Goal: Task Accomplishment & Management: Use online tool/utility

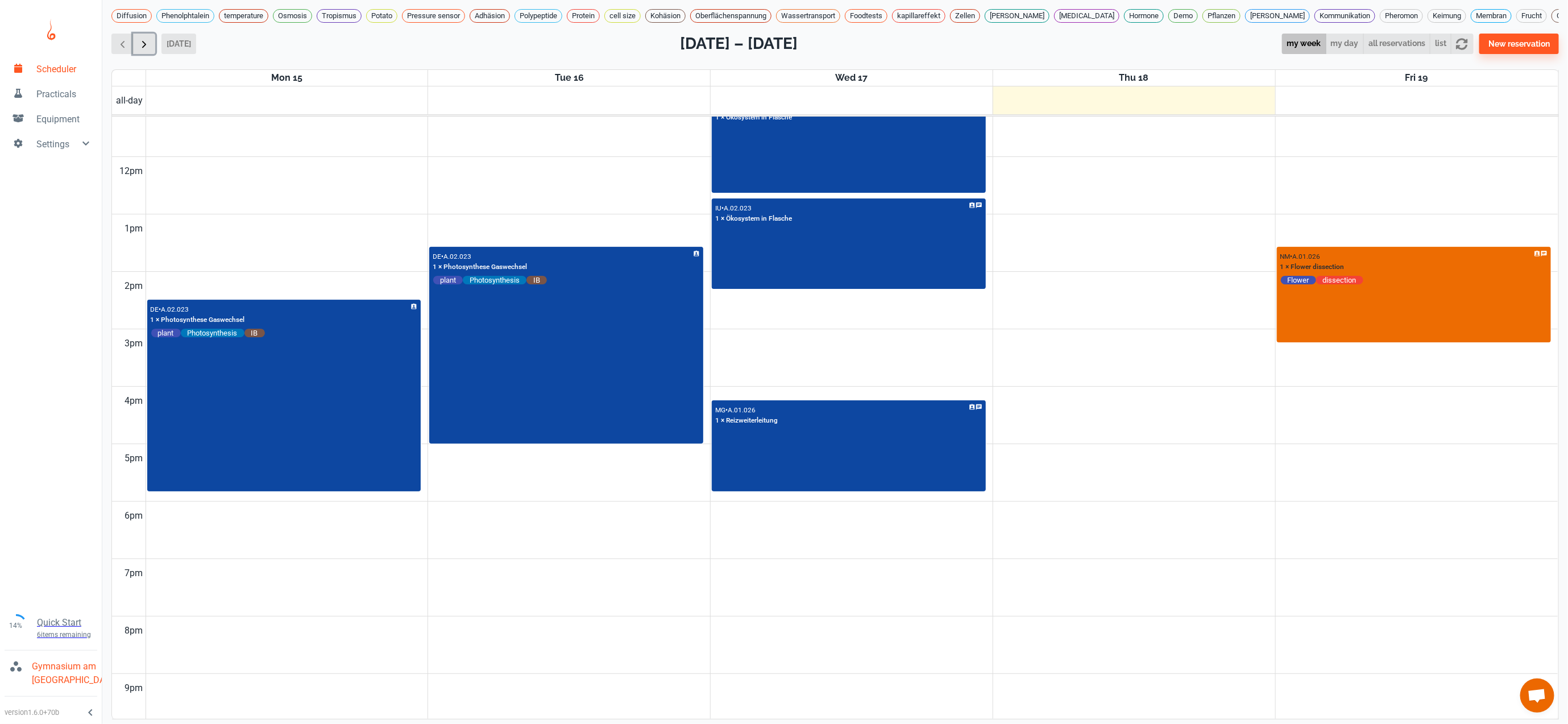
click at [148, 50] on span "button" at bounding box center [144, 44] width 12 height 12
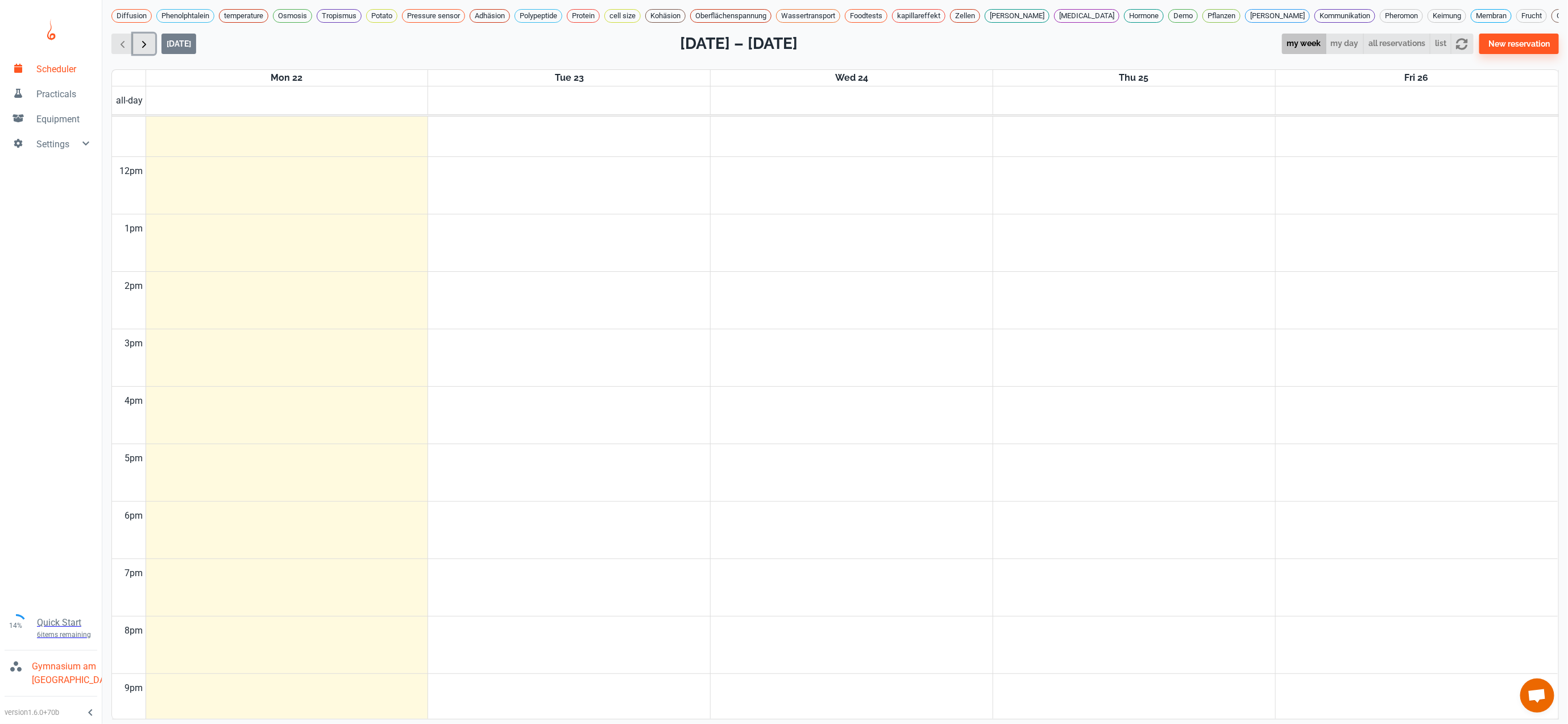
scroll to position [462, 0]
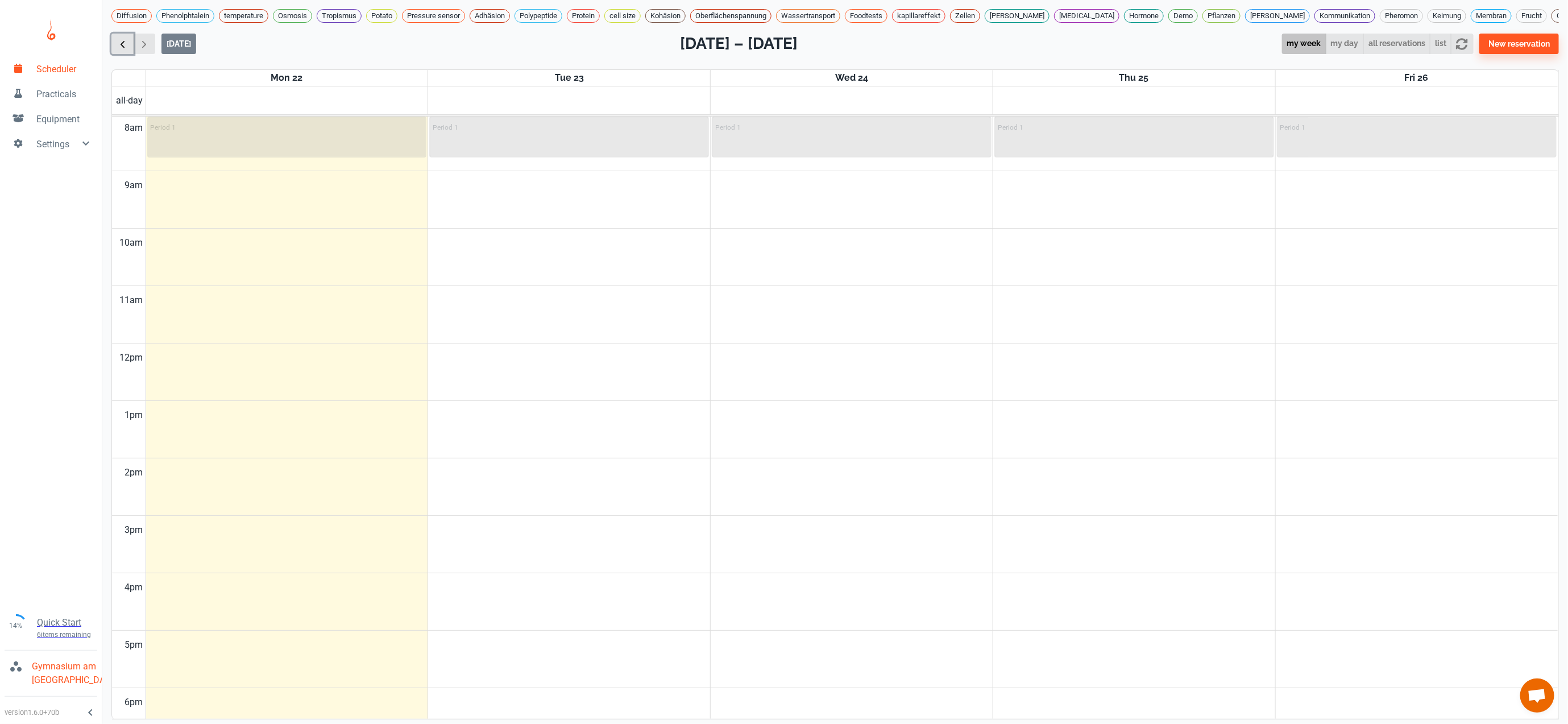
click at [116, 50] on span "button" at bounding box center [123, 44] width 12 height 12
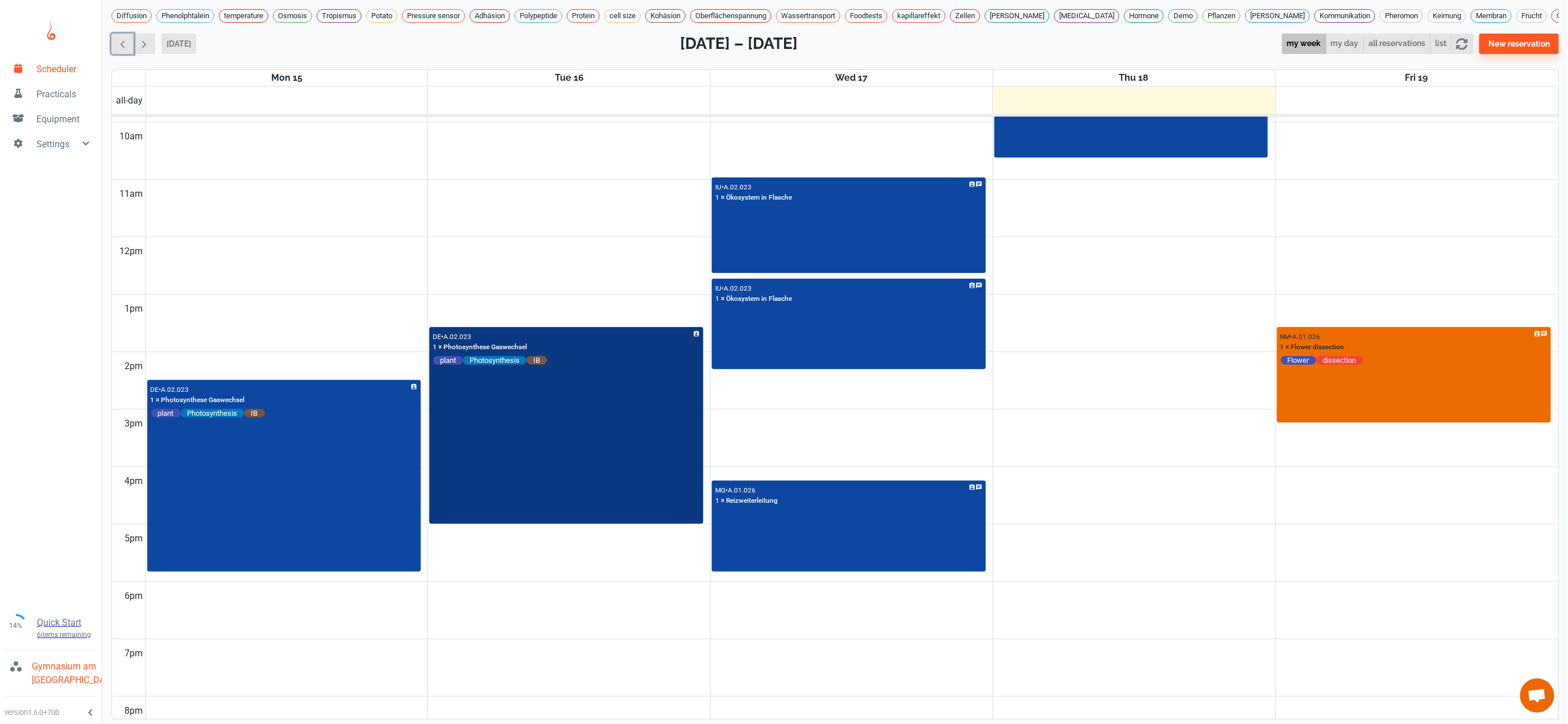
scroll to position [482, 0]
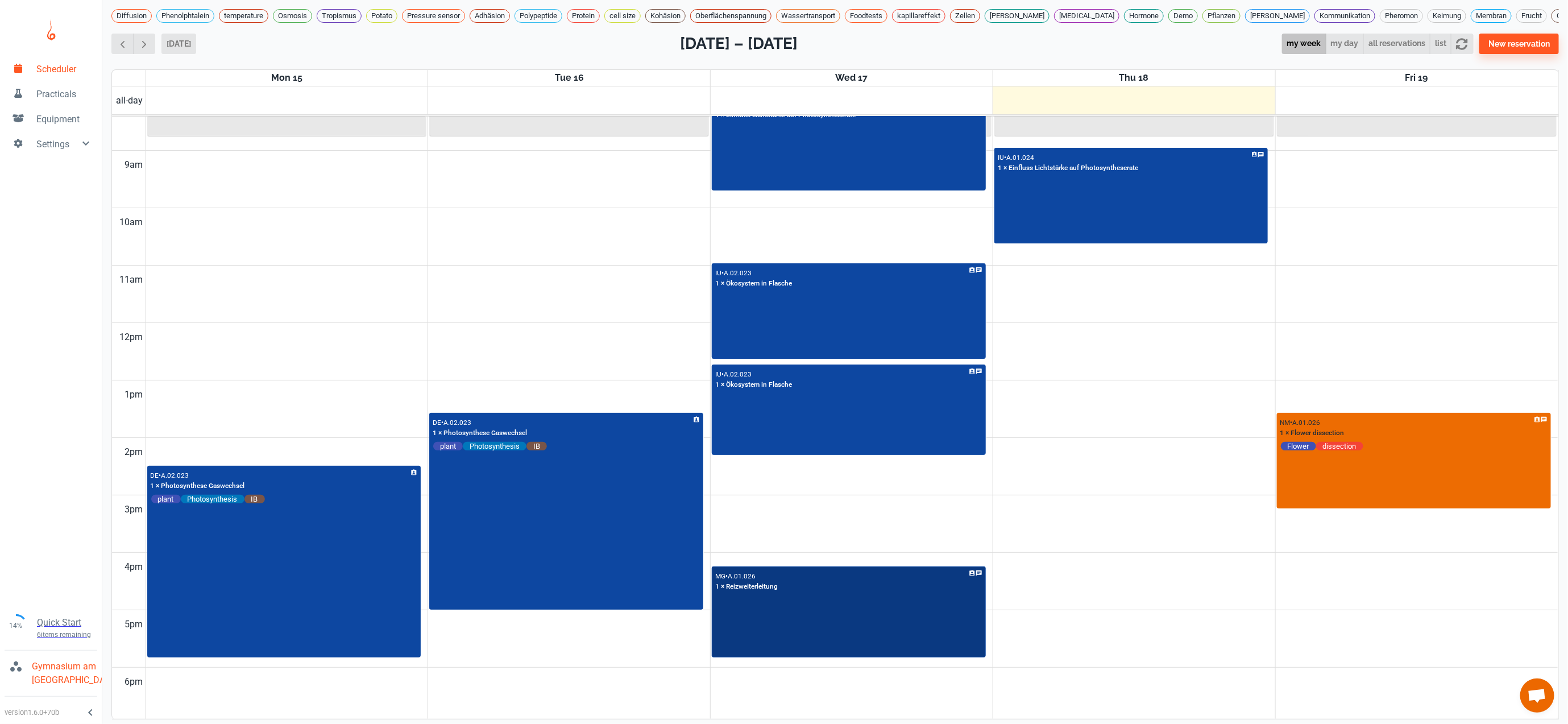
click at [926, 649] on div "MG • A.01.026 1 × Reizweiterleitung" at bounding box center [848, 612] width 271 height 90
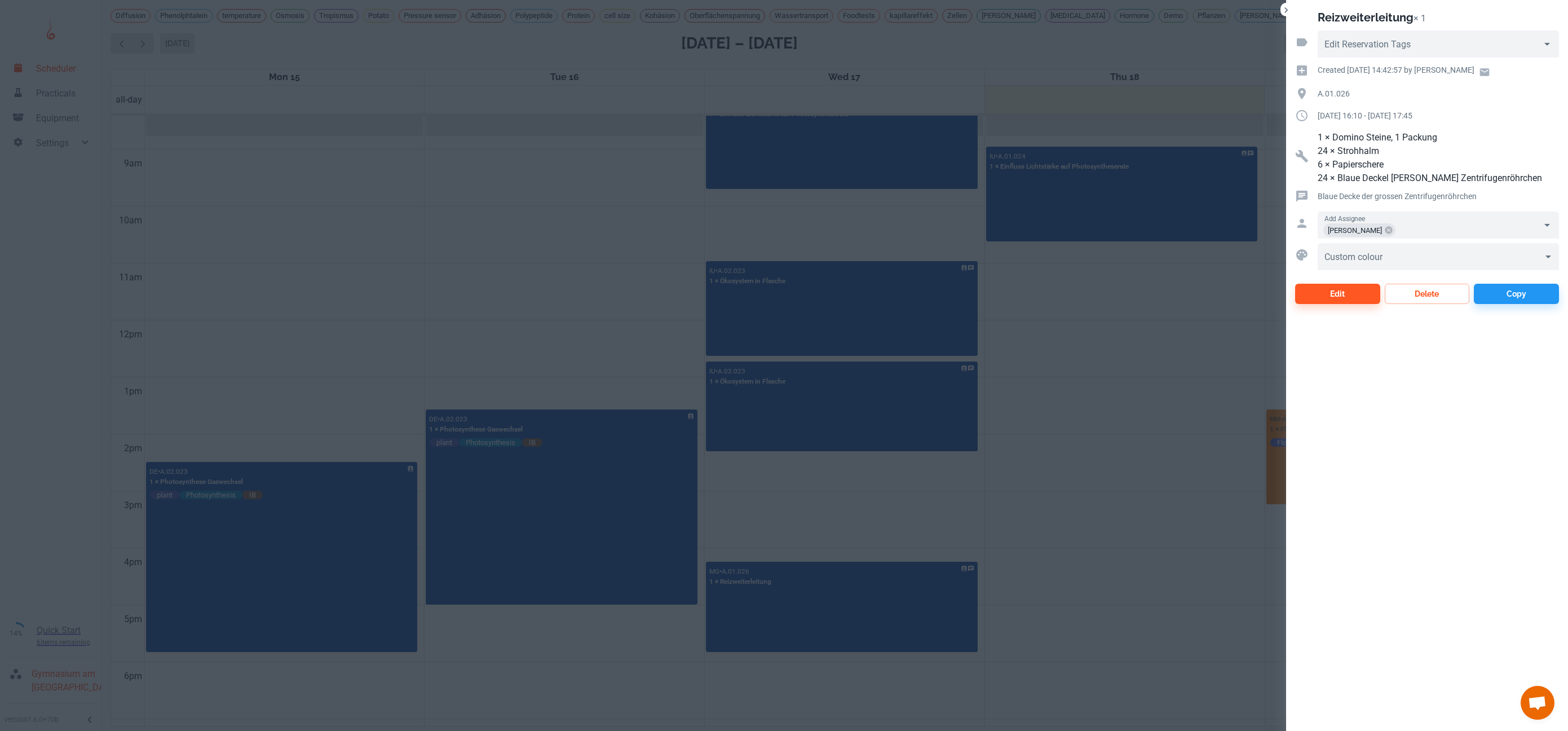
click at [1170, 625] on div at bounding box center [784, 366] width 1568 height 731
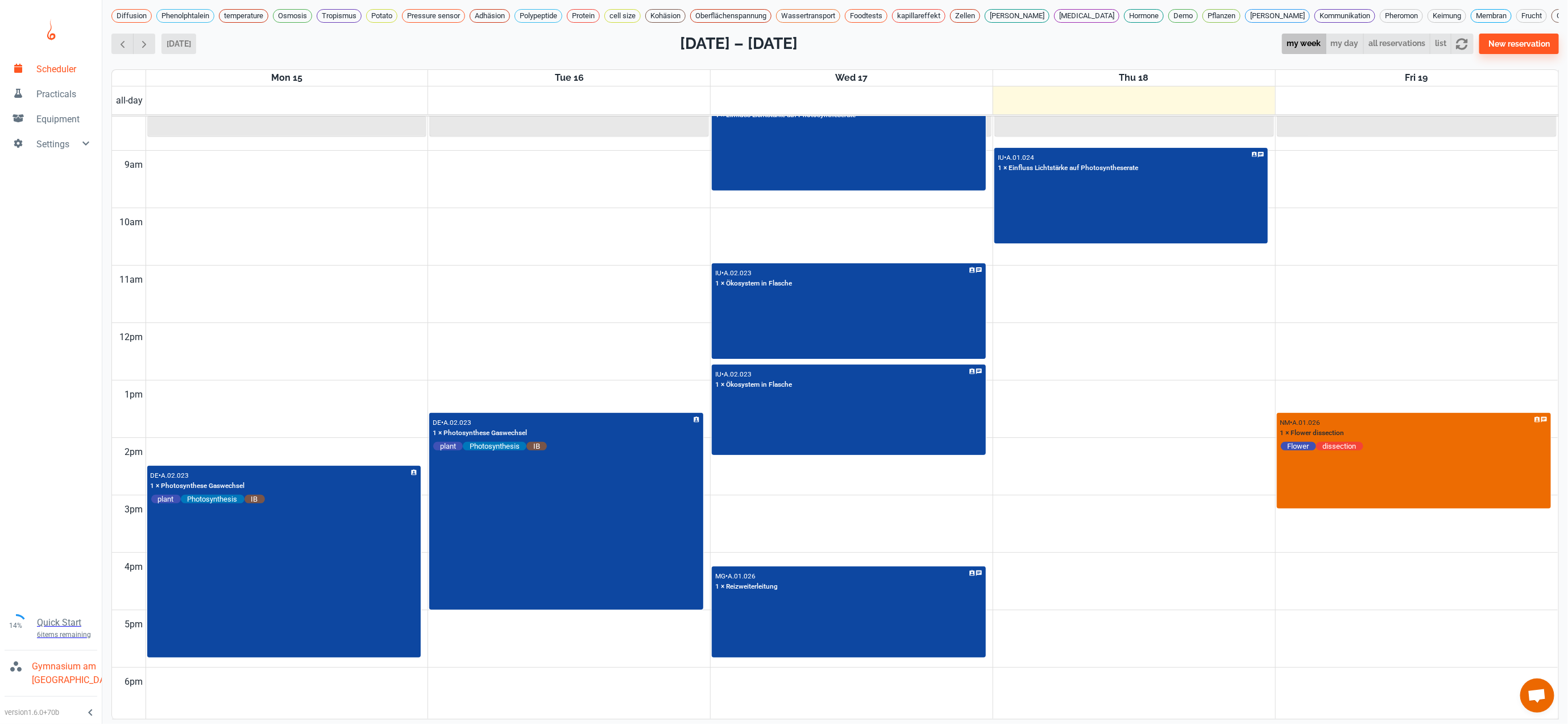
click at [1179, 630] on td at bounding box center [851, 624] width 1412 height 29
click at [1178, 610] on td at bounding box center [851, 595] width 1412 height 29
click at [1163, 550] on td at bounding box center [851, 537] width 1412 height 29
click at [1161, 438] on td at bounding box center [851, 422] width 1412 height 29
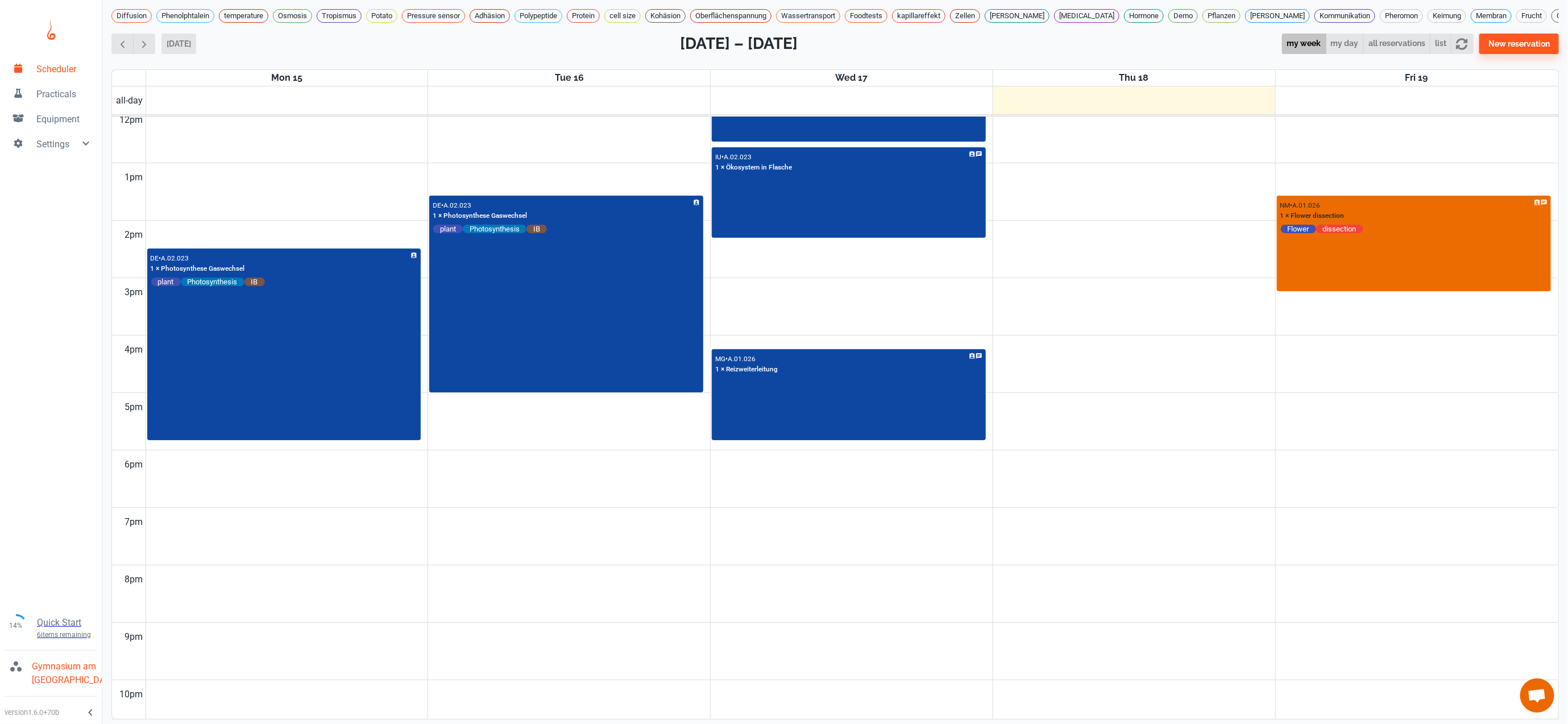
scroll to position [707, 0]
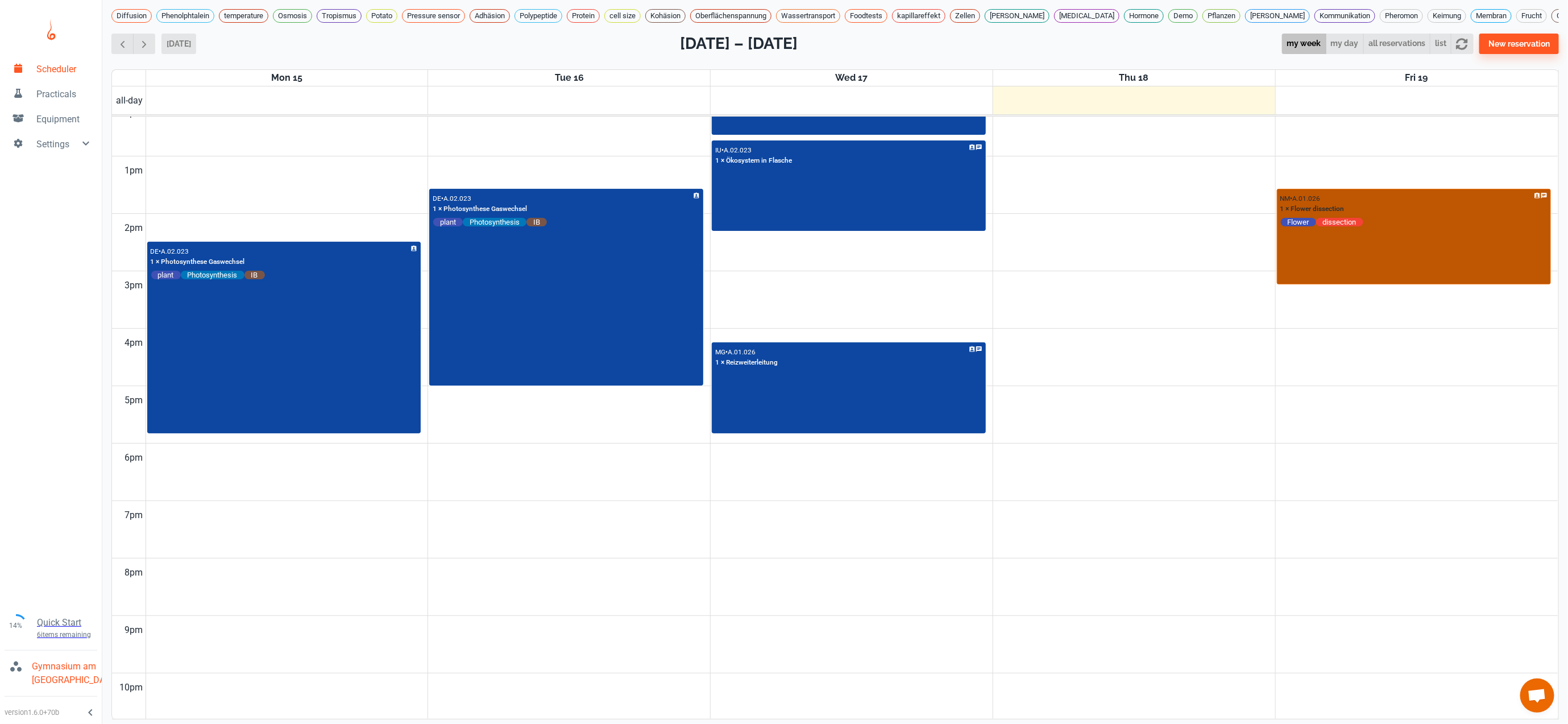
click at [1462, 272] on div "NM • A.01.026 1 × Flower dissection Flower dissection" at bounding box center [1414, 236] width 272 height 94
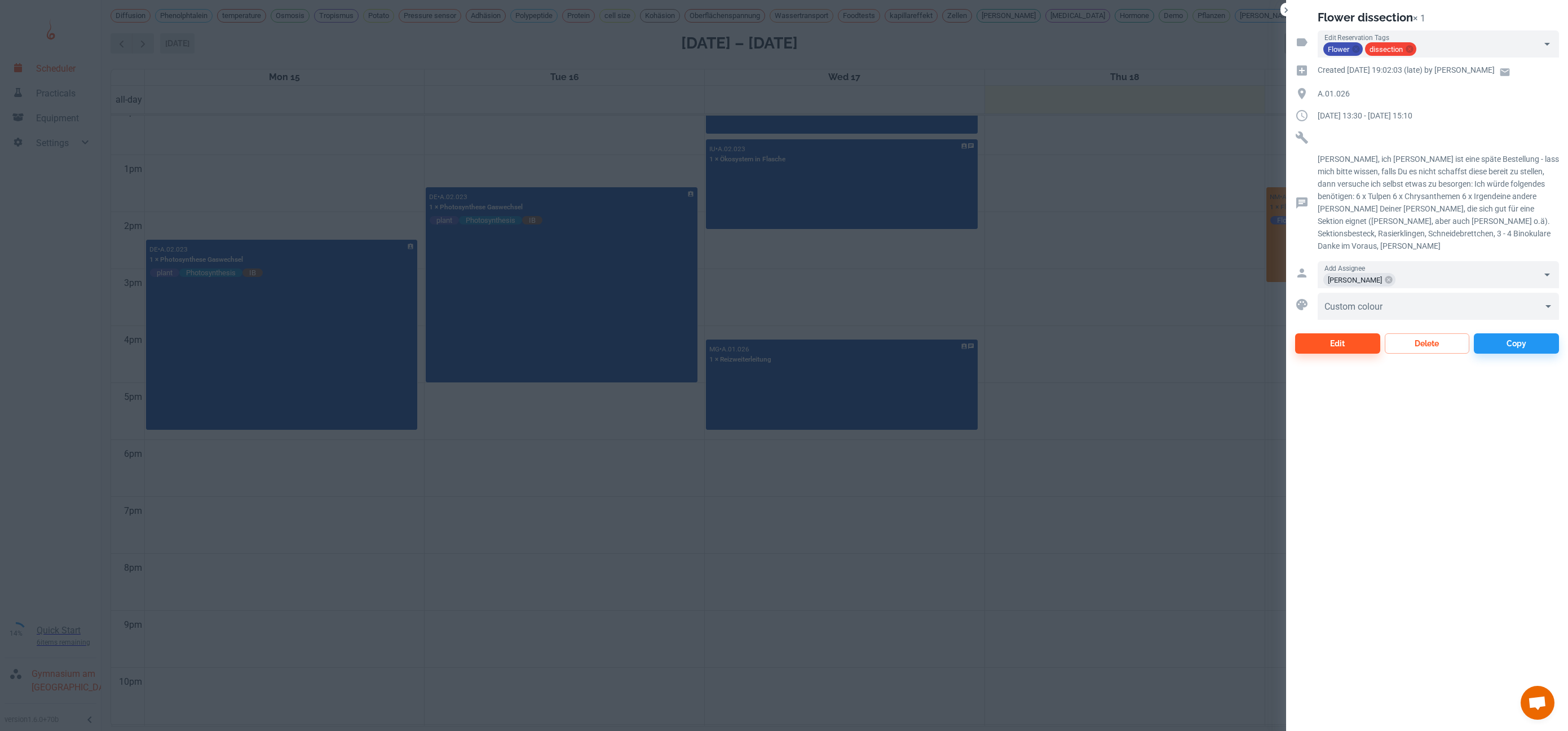
click at [1134, 341] on div at bounding box center [784, 366] width 1568 height 731
